Goal: Check status: Check status

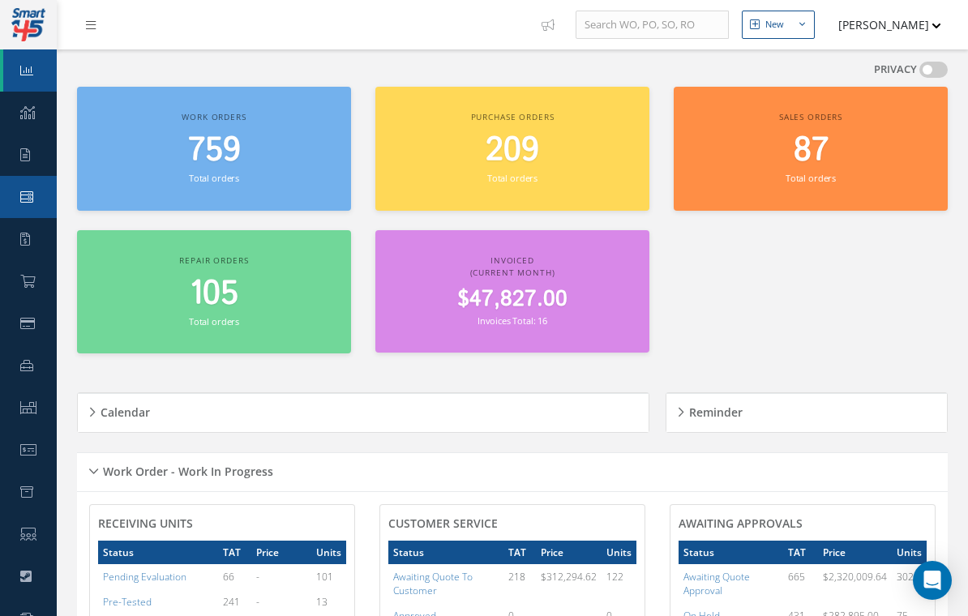
click at [27, 201] on icon at bounding box center [26, 197] width 13 height 13
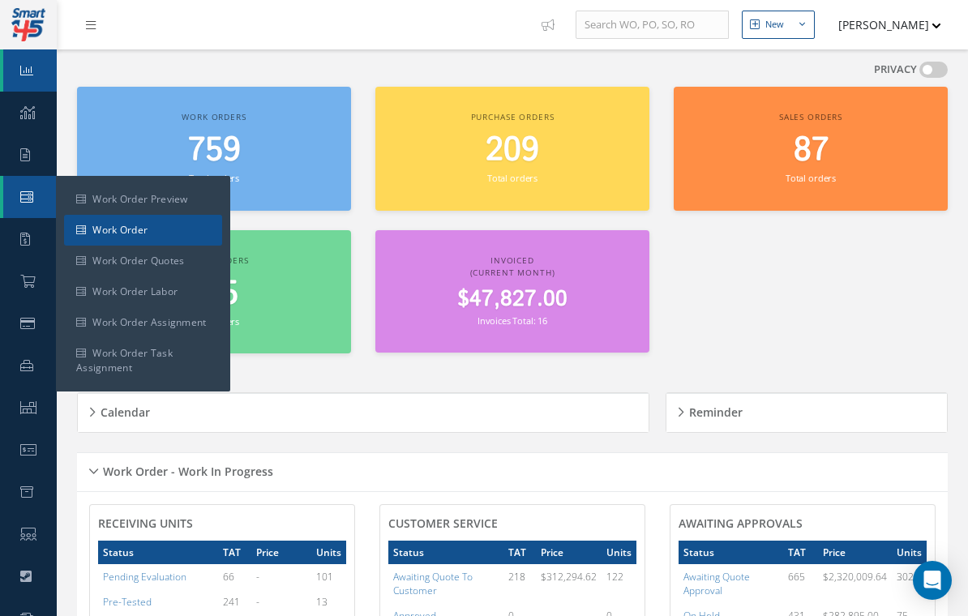
click at [144, 236] on link "Work Order" at bounding box center [143, 230] width 158 height 31
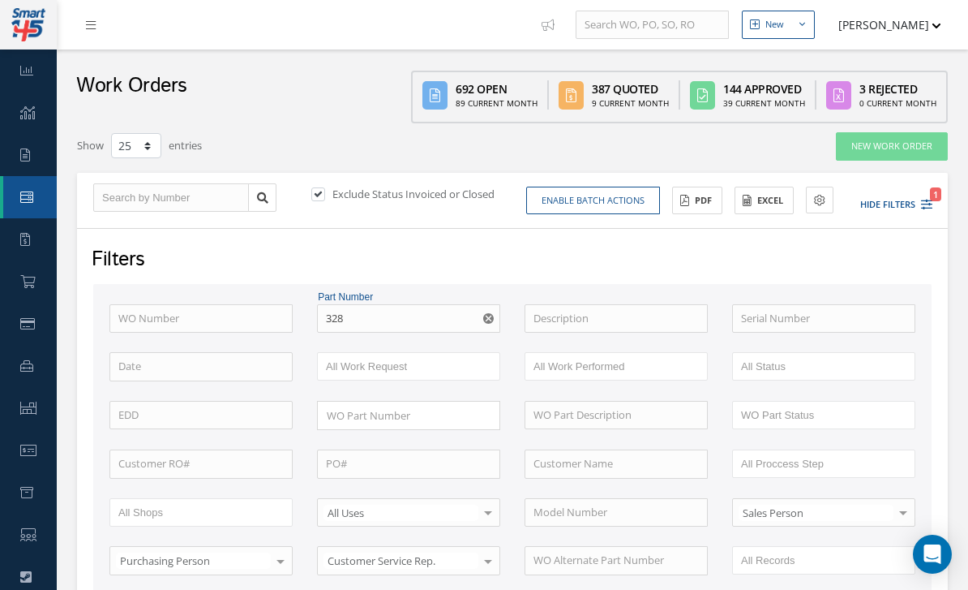
select select "25"
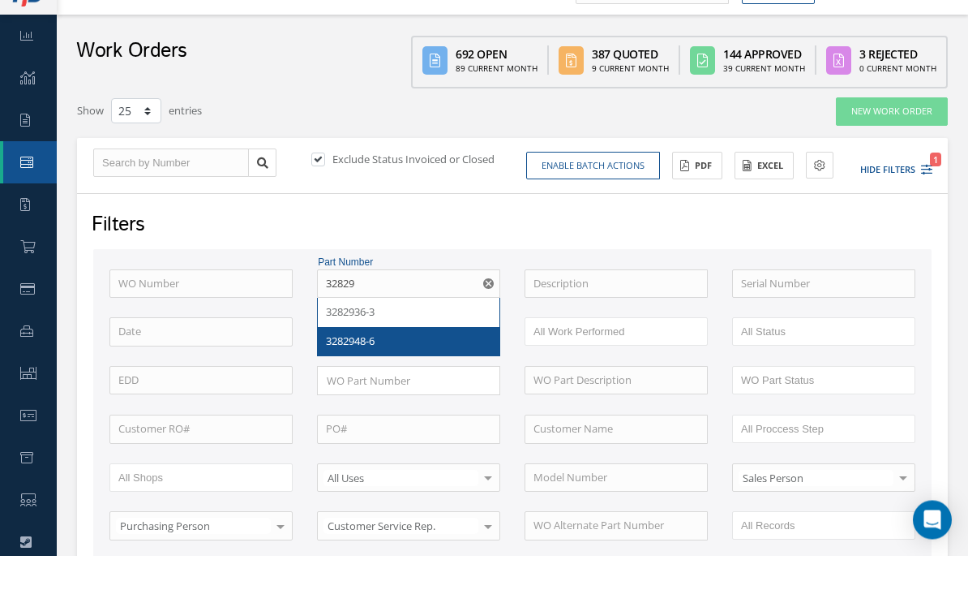
click at [362, 368] on span "3282948-6" at bounding box center [350, 375] width 49 height 15
type input "3282948-6"
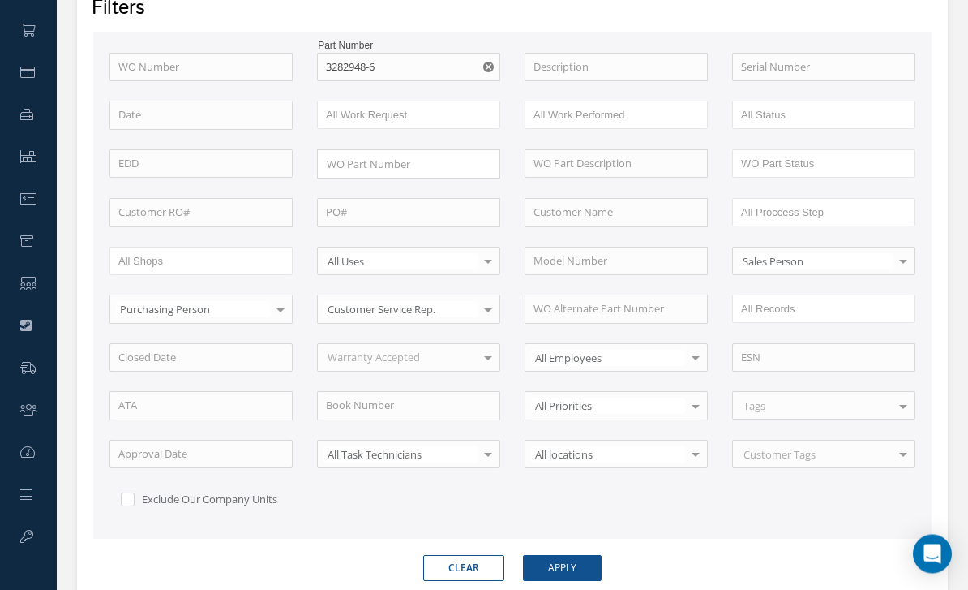
scroll to position [255, 0]
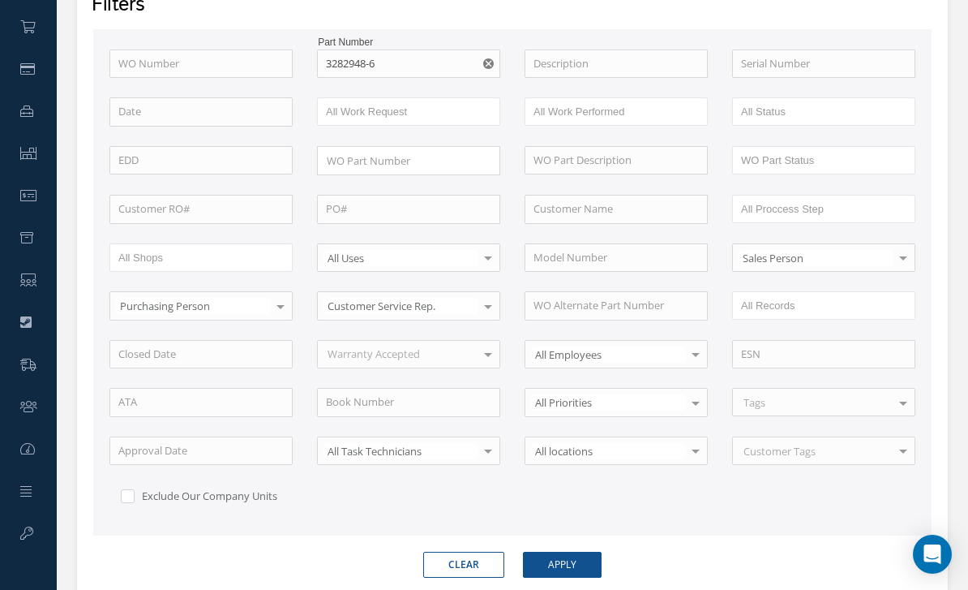
click at [560, 559] on button "Apply" at bounding box center [562, 565] width 79 height 26
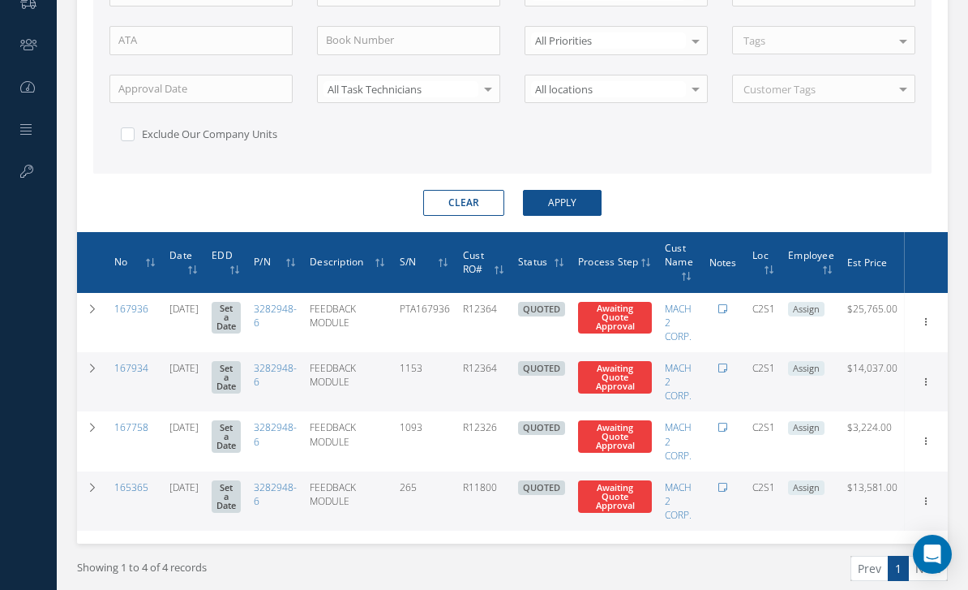
scroll to position [625, 0]
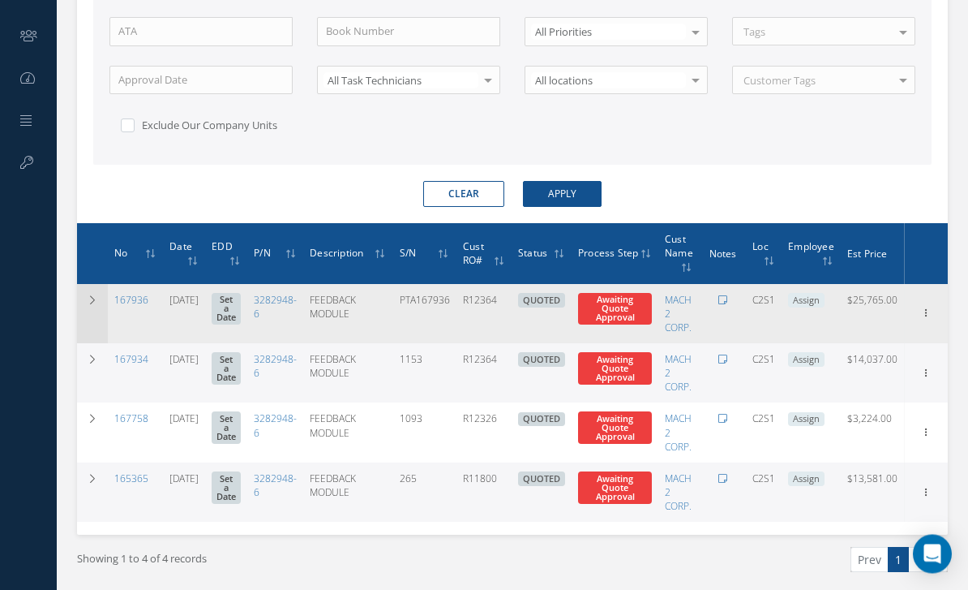
click at [93, 298] on icon at bounding box center [92, 301] width 11 height 10
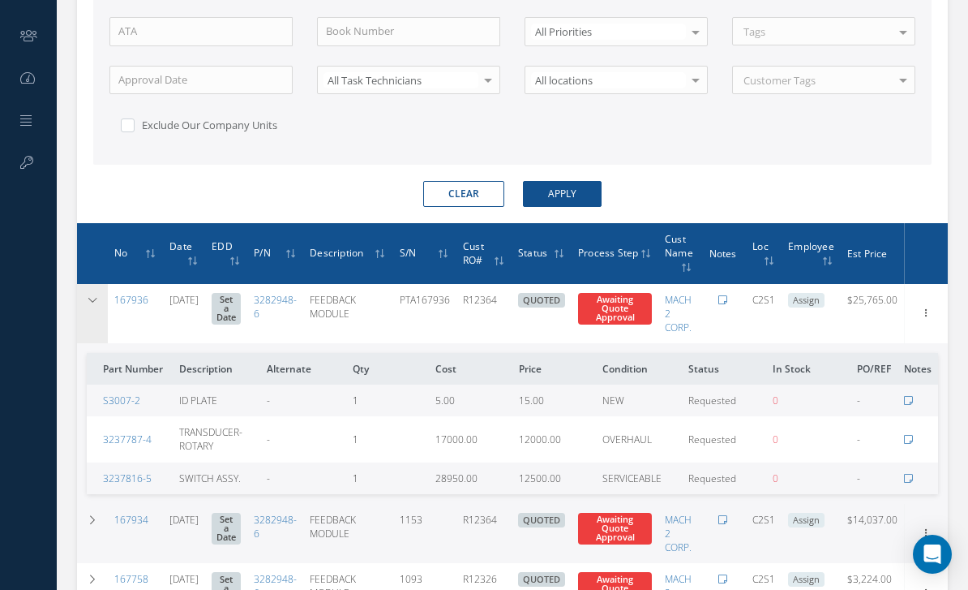
click at [97, 297] on icon at bounding box center [92, 300] width 11 height 10
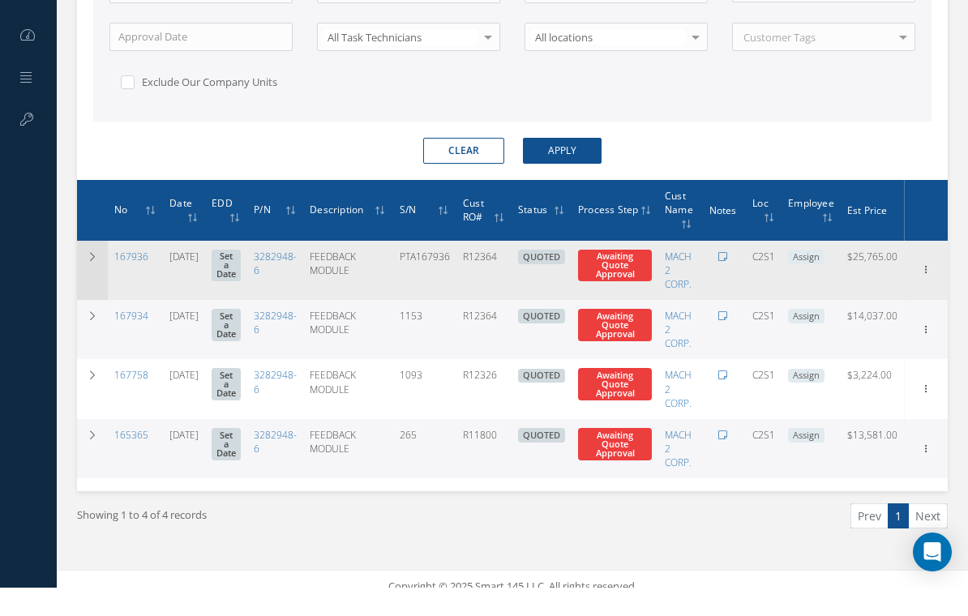
scroll to position [120, 0]
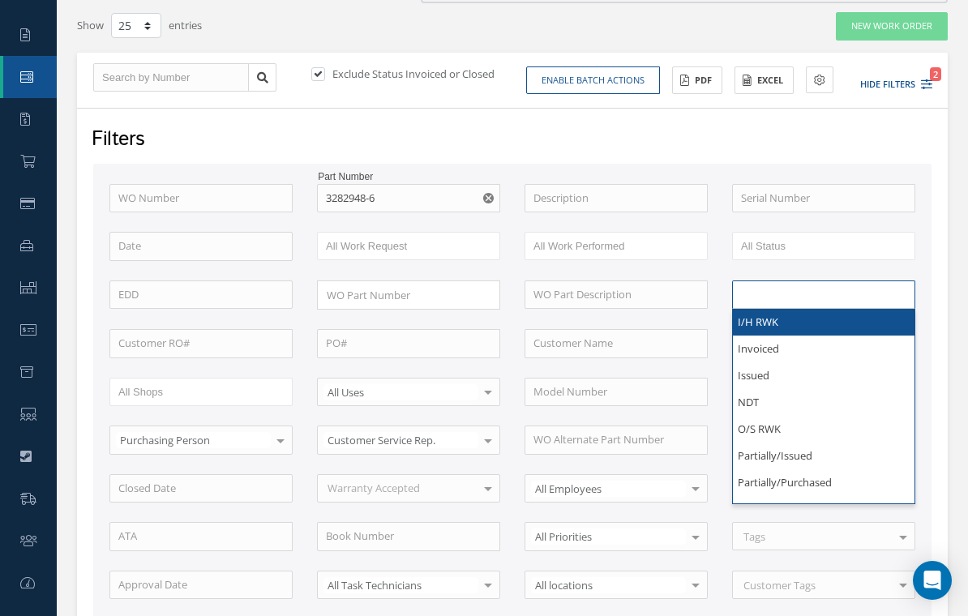
type input "WO Part Status"
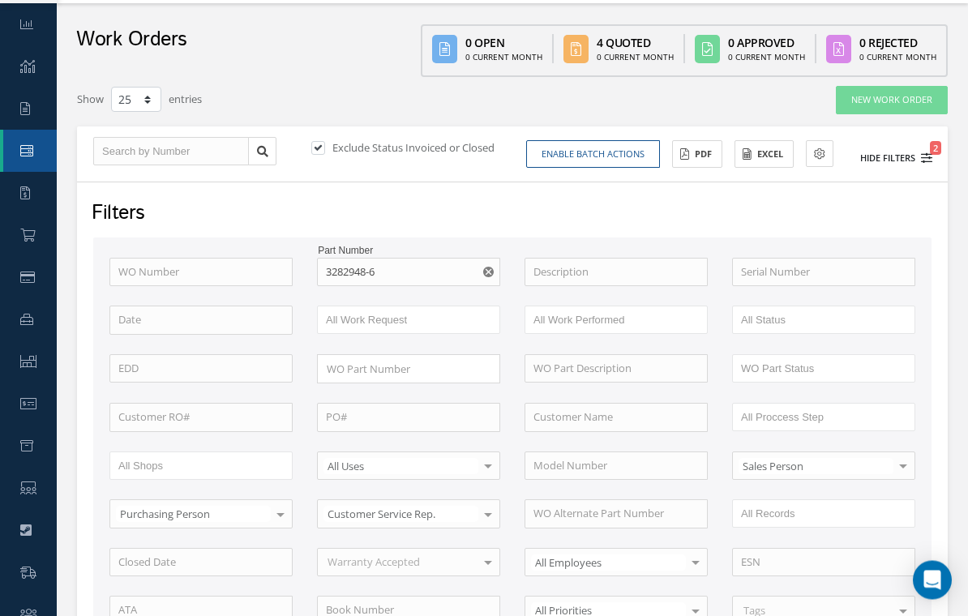
click at [921, 157] on icon "2" at bounding box center [926, 158] width 11 height 11
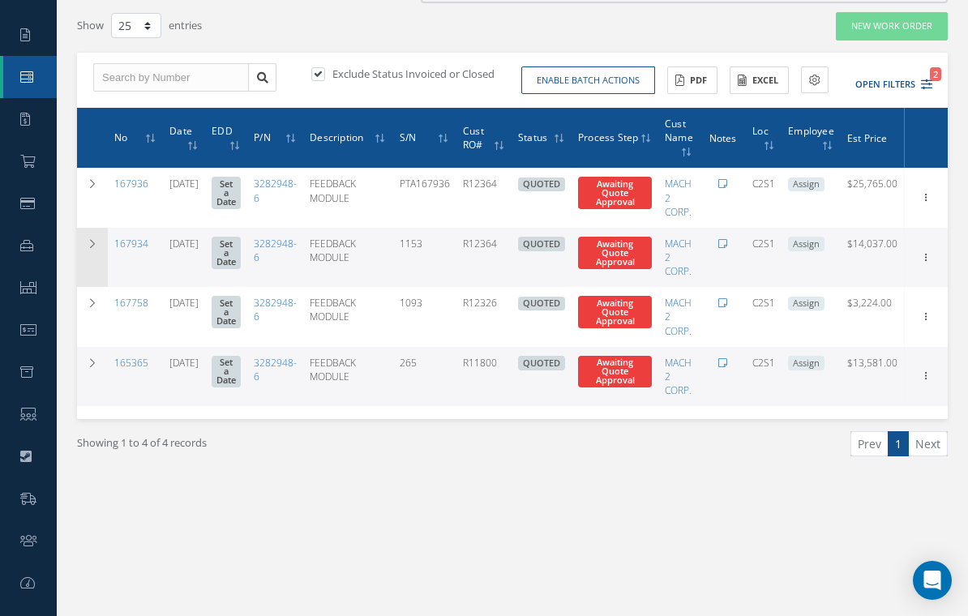
click at [84, 244] on td at bounding box center [92, 257] width 31 height 59
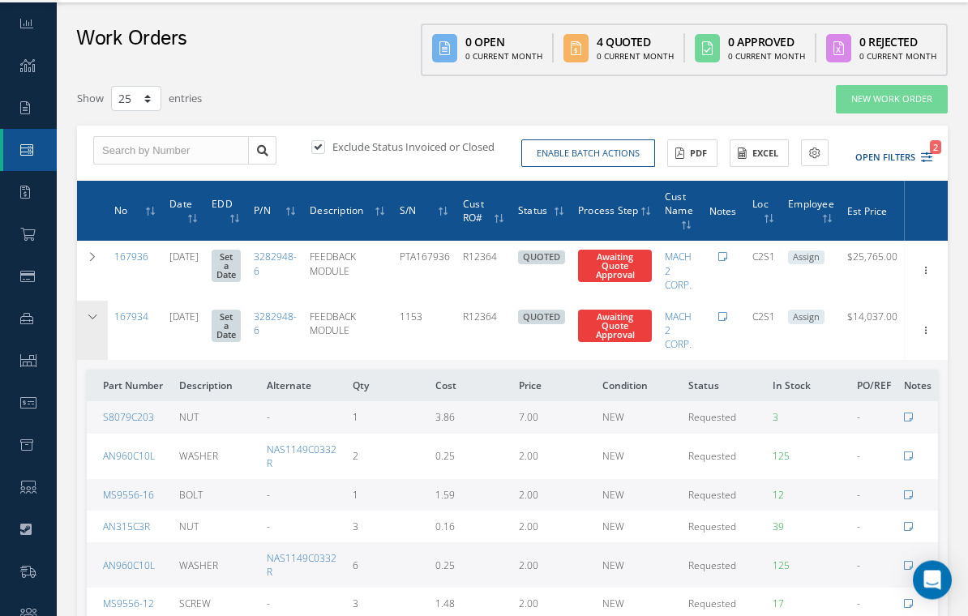
scroll to position [47, 0]
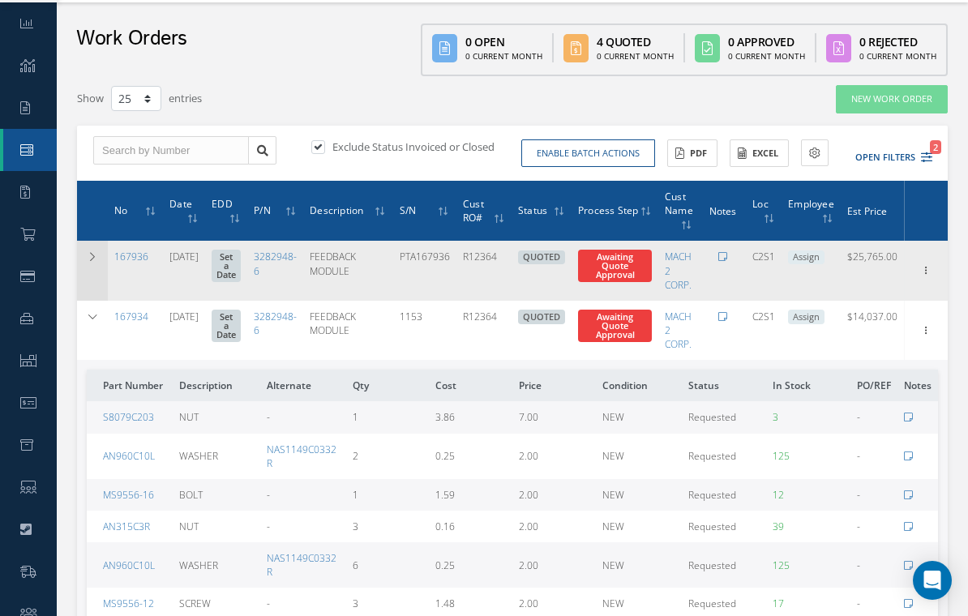
click at [90, 261] on td at bounding box center [92, 270] width 31 height 59
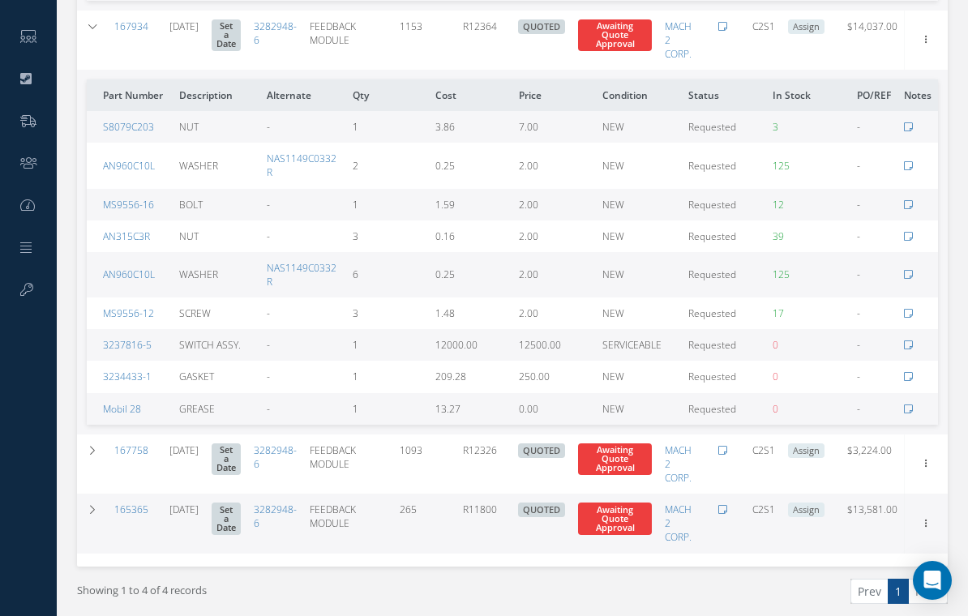
scroll to position [527, 0]
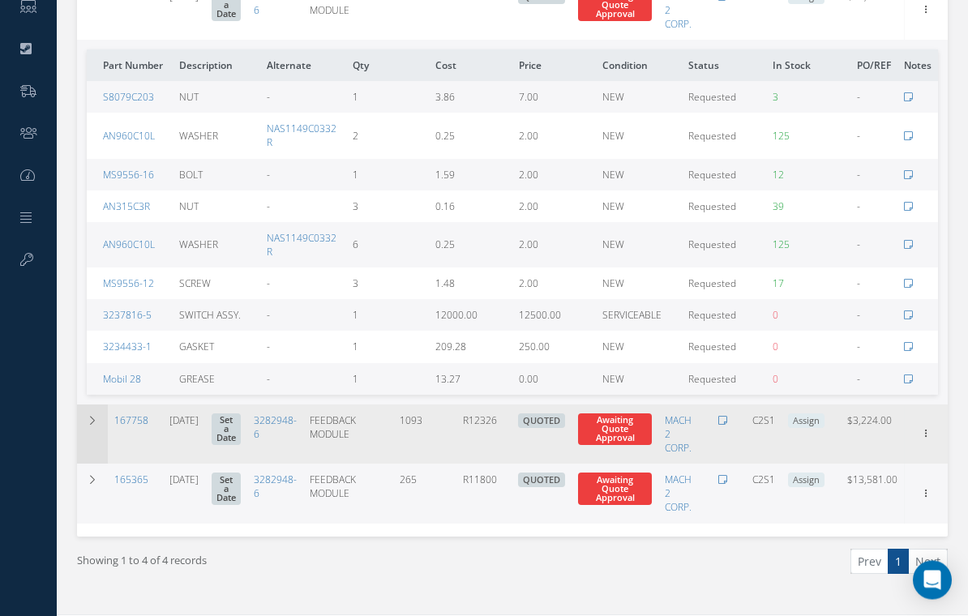
click at [90, 419] on icon at bounding box center [92, 422] width 11 height 10
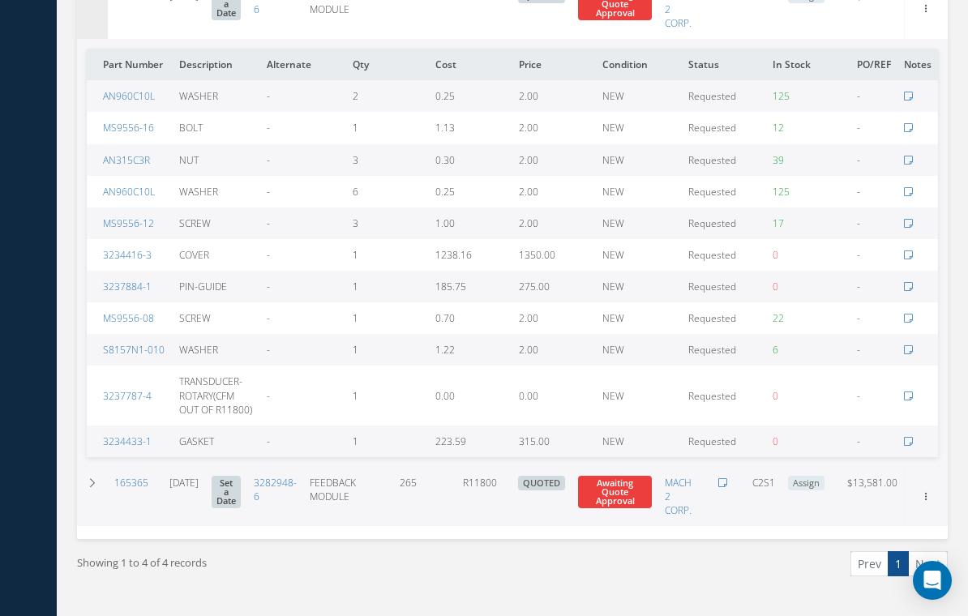
scroll to position [954, 0]
click at [103, 473] on td at bounding box center [92, 495] width 31 height 59
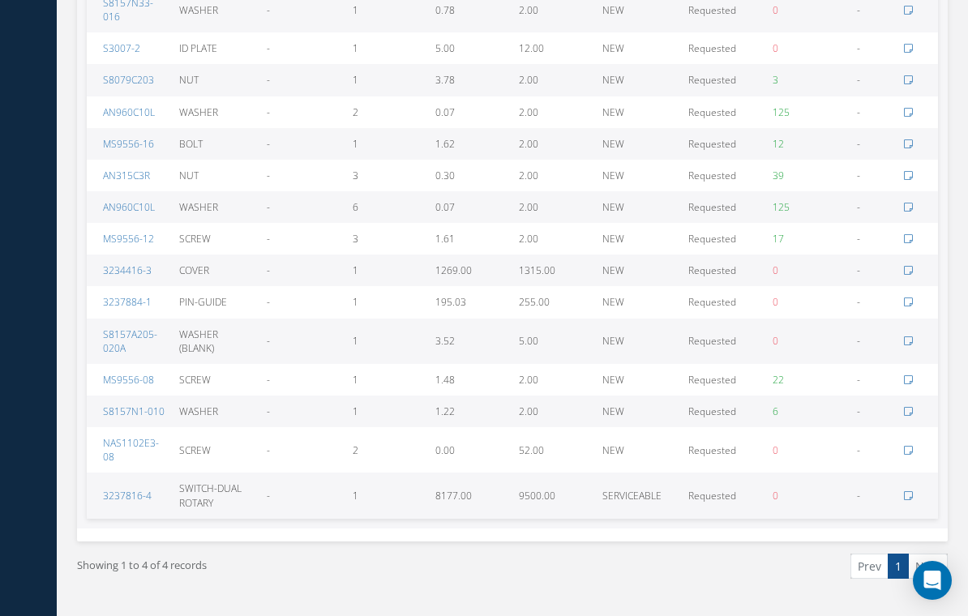
scroll to position [1639, 0]
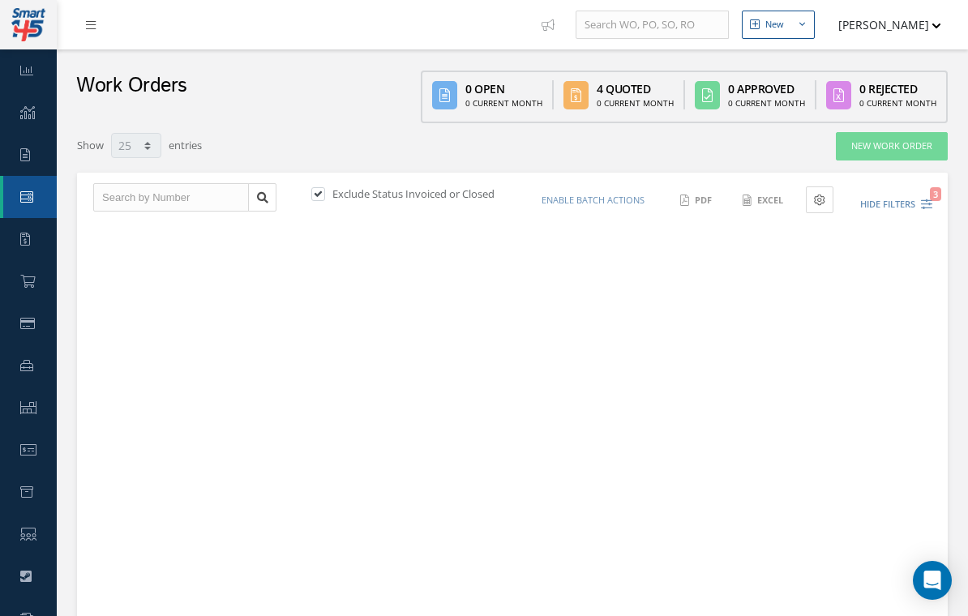
select select "25"
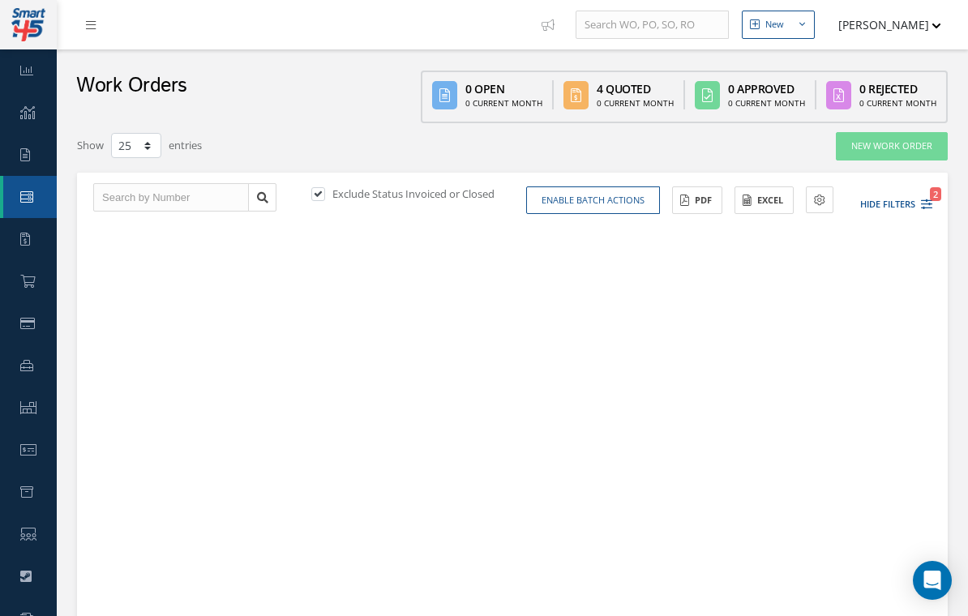
type input "All Work Request"
type input "All Work Performed"
type input "All Status"
type input "WO Part Status"
